Goal: Task Accomplishment & Management: Manage account settings

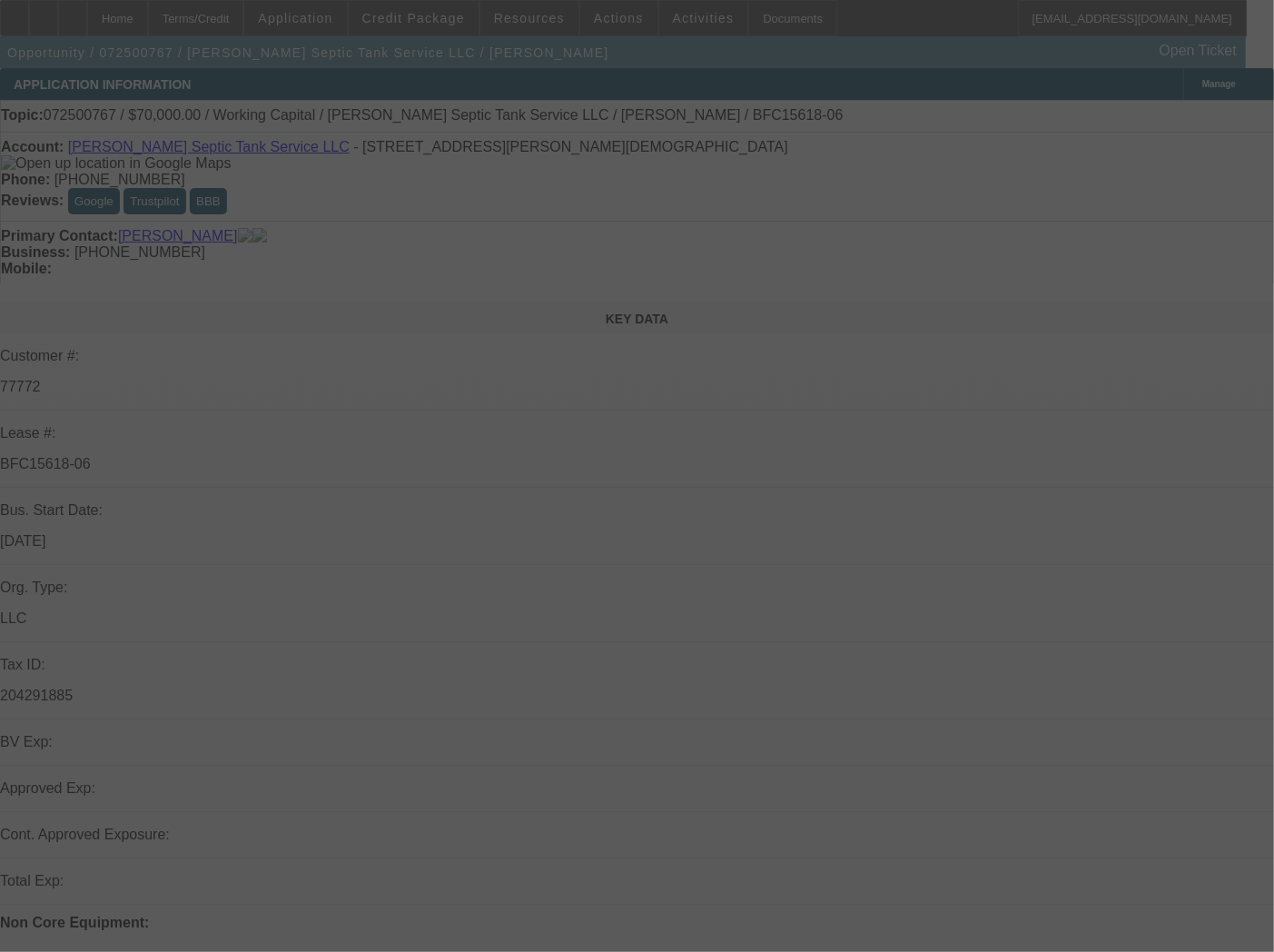
select select "0"
select select "2"
select select "0"
select select "6"
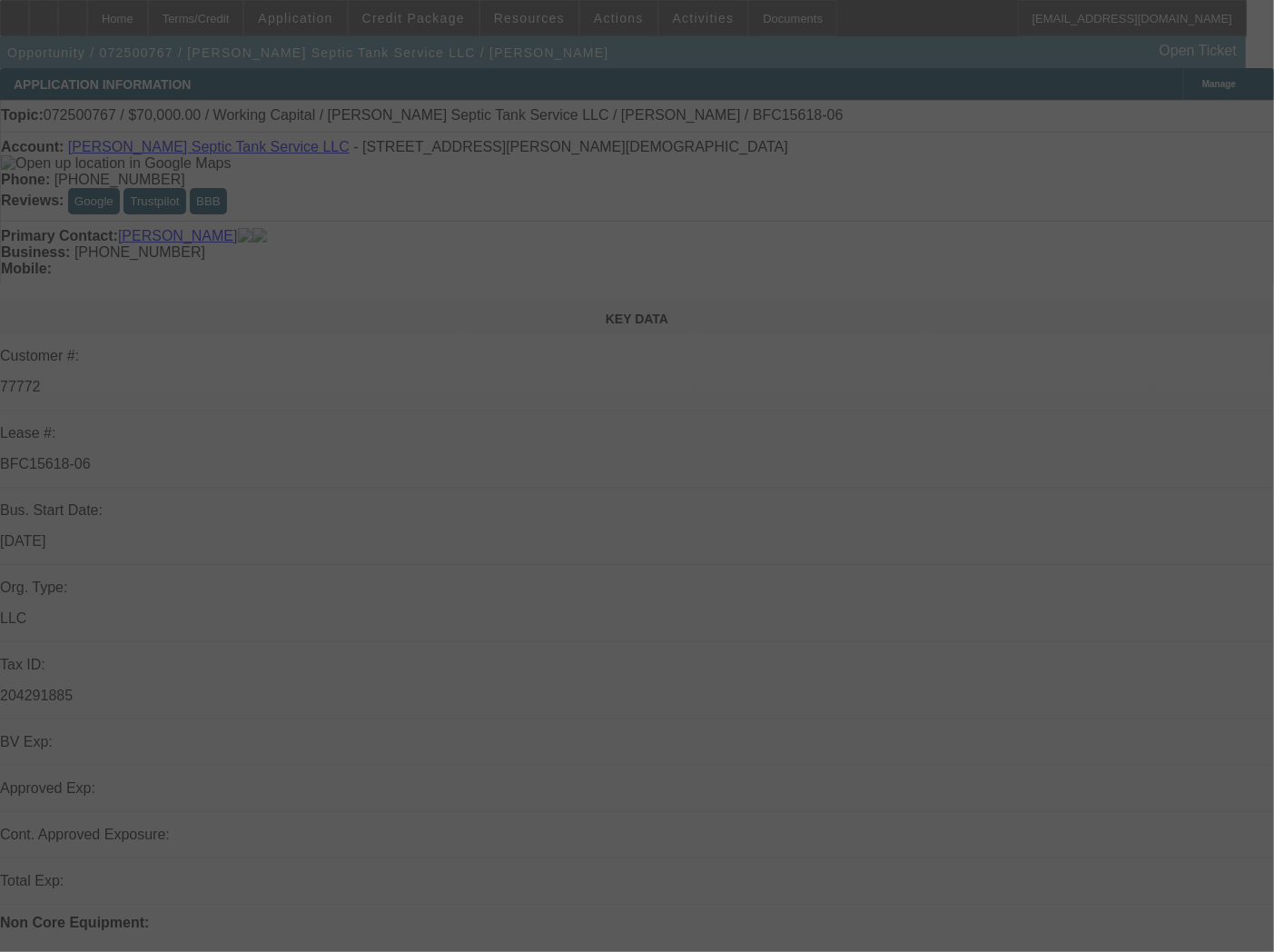
select select "0"
select select "2"
select select "0"
select select "6"
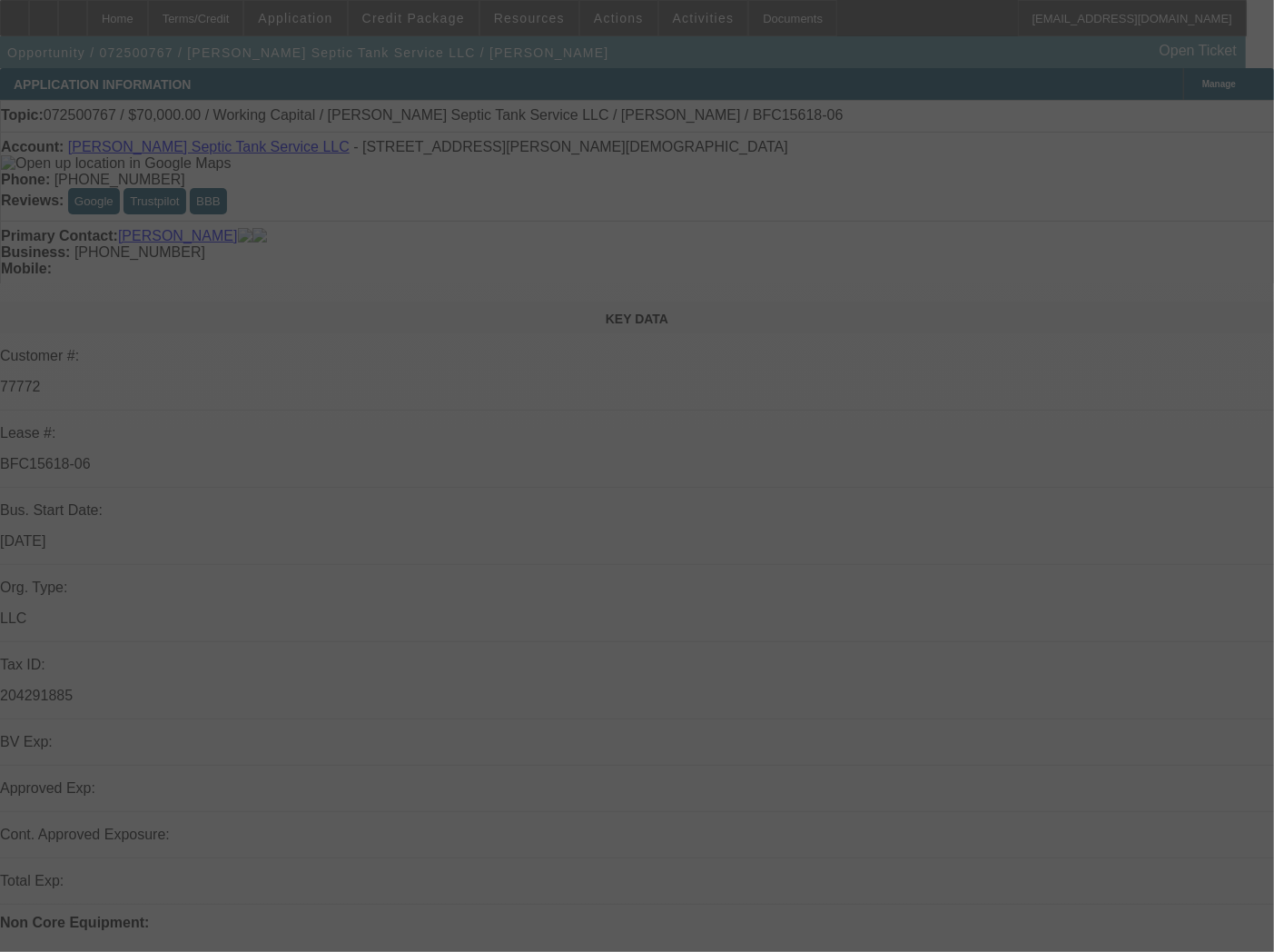
select select "0"
select select "2"
select select "0"
select select "6"
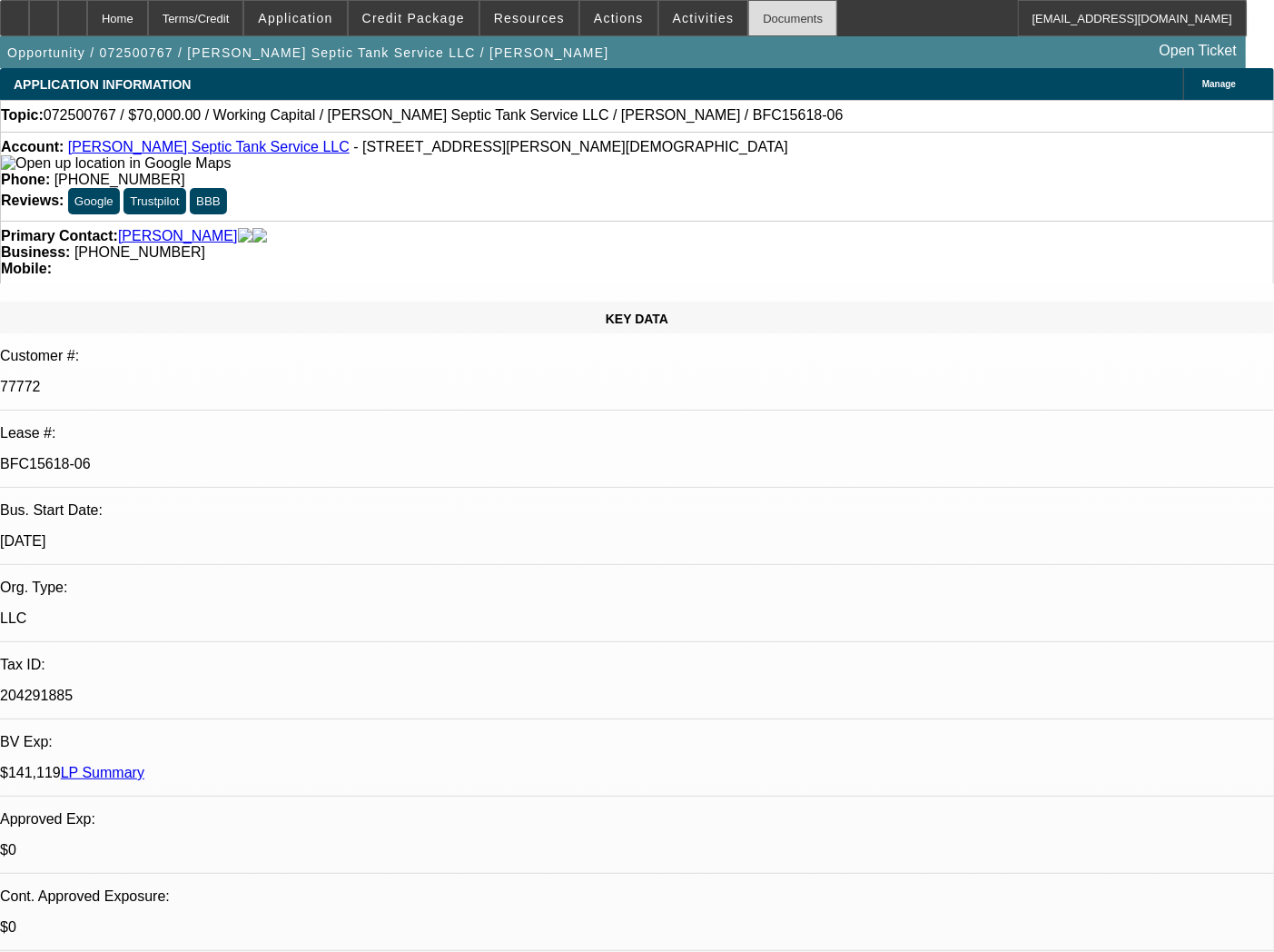
click at [749, 23] on div "Documents" at bounding box center [793, 18] width 89 height 36
